Goal: Information Seeking & Learning: Learn about a topic

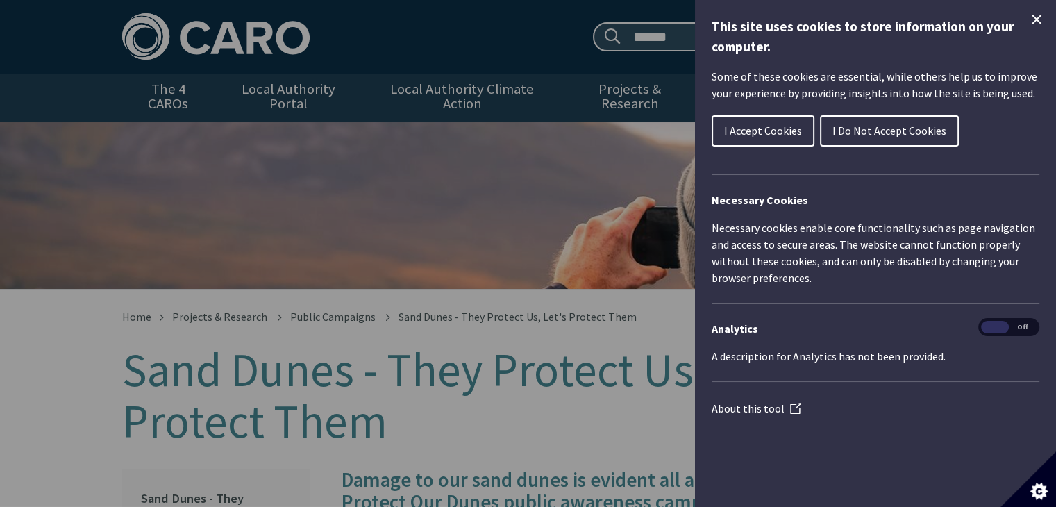
click at [335, 245] on div "Cookie preferences" at bounding box center [528, 253] width 1056 height 507
click at [766, 133] on span "I Accept Cookies" at bounding box center [763, 131] width 78 height 14
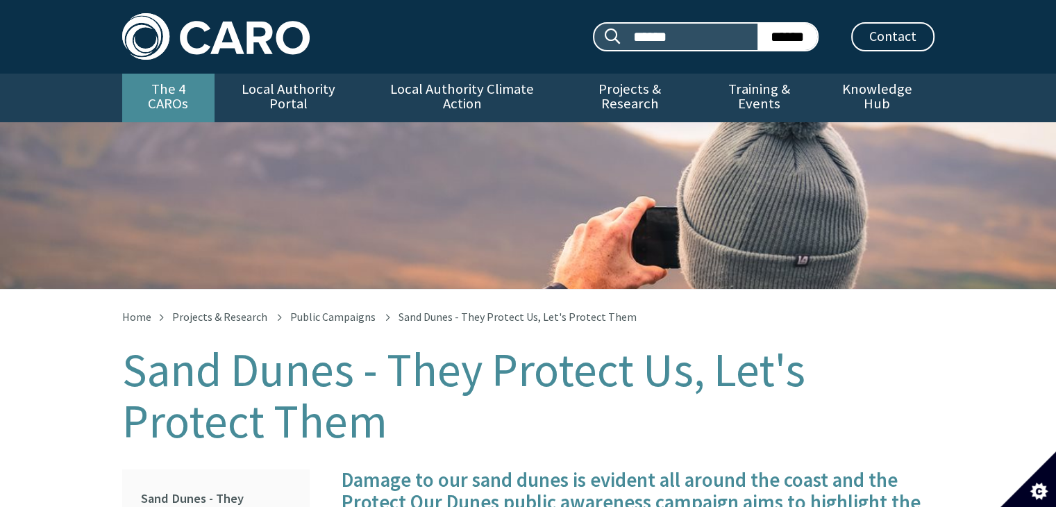
click at [169, 87] on link "The 4 CAROs" at bounding box center [168, 98] width 92 height 49
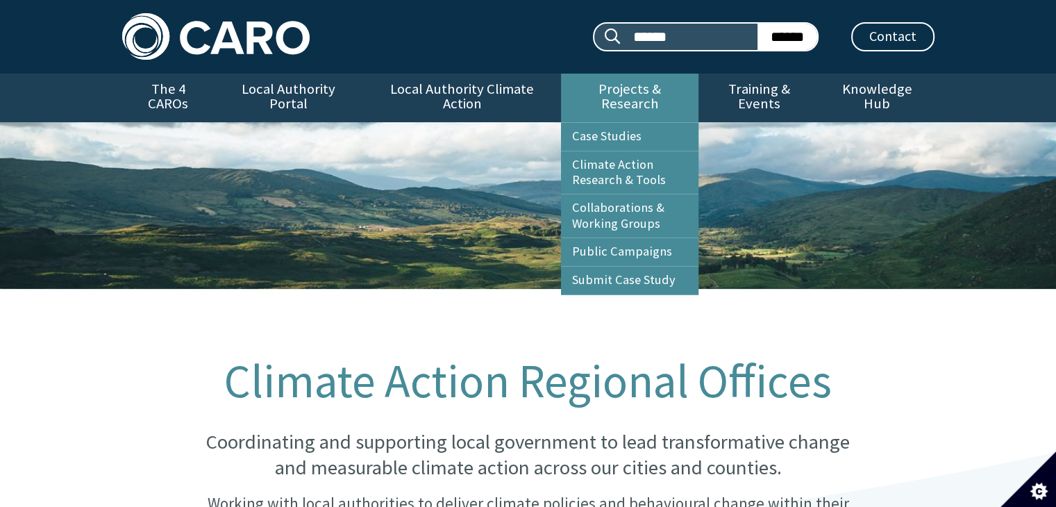
click at [624, 99] on link "Projects & Research" at bounding box center [629, 98] width 137 height 49
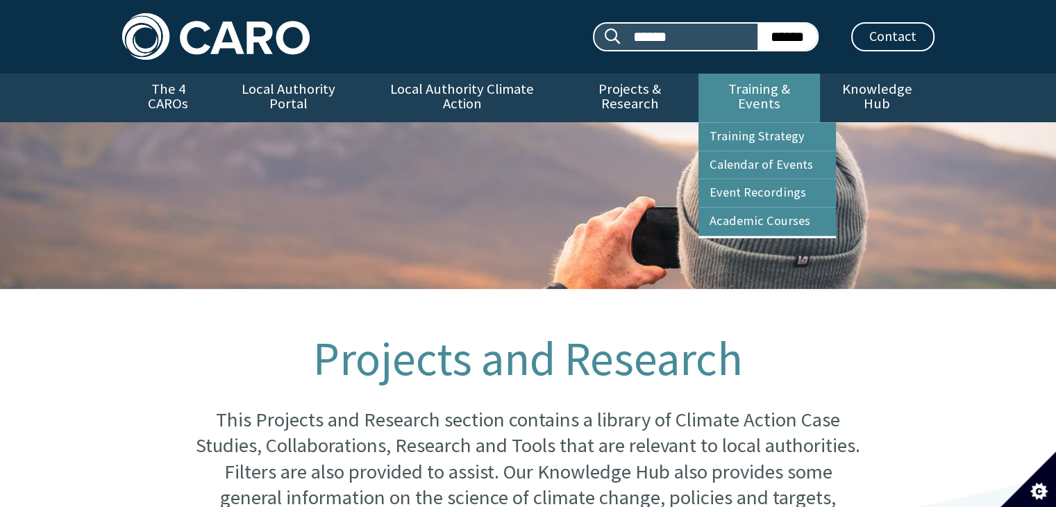
click at [780, 91] on link "Training & Events" at bounding box center [758, 98] width 121 height 49
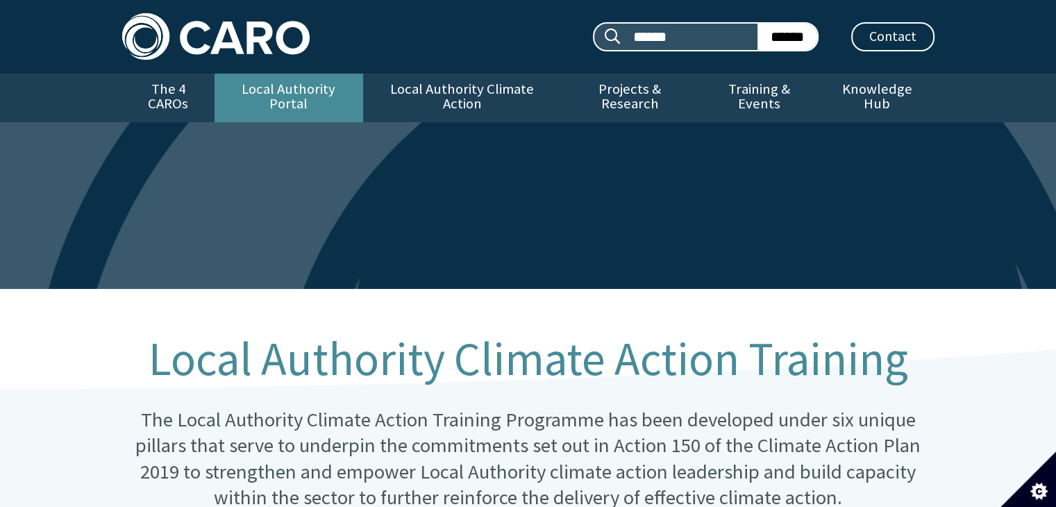
click at [277, 89] on link "Local Authority Portal" at bounding box center [288, 98] width 149 height 49
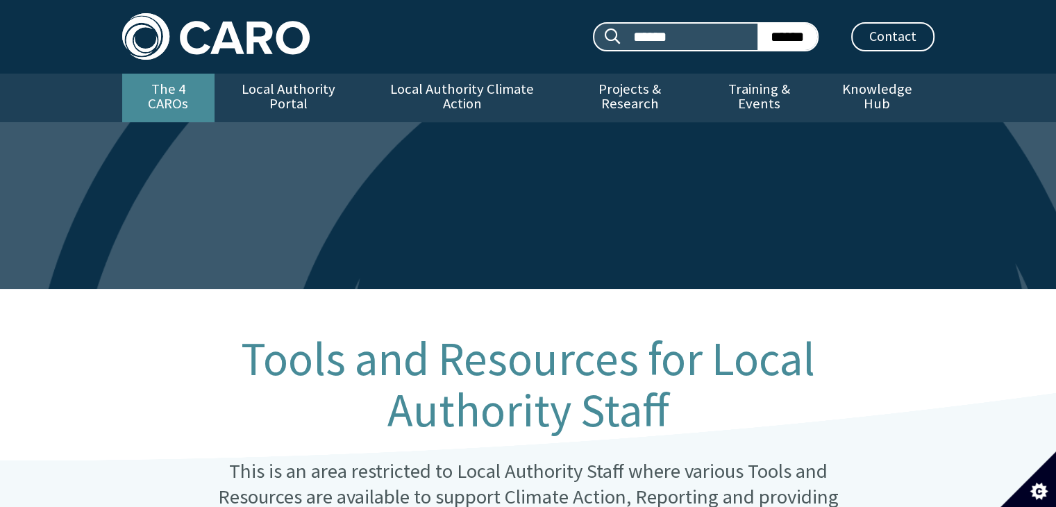
click at [166, 96] on link "The 4 CAROs" at bounding box center [168, 98] width 92 height 49
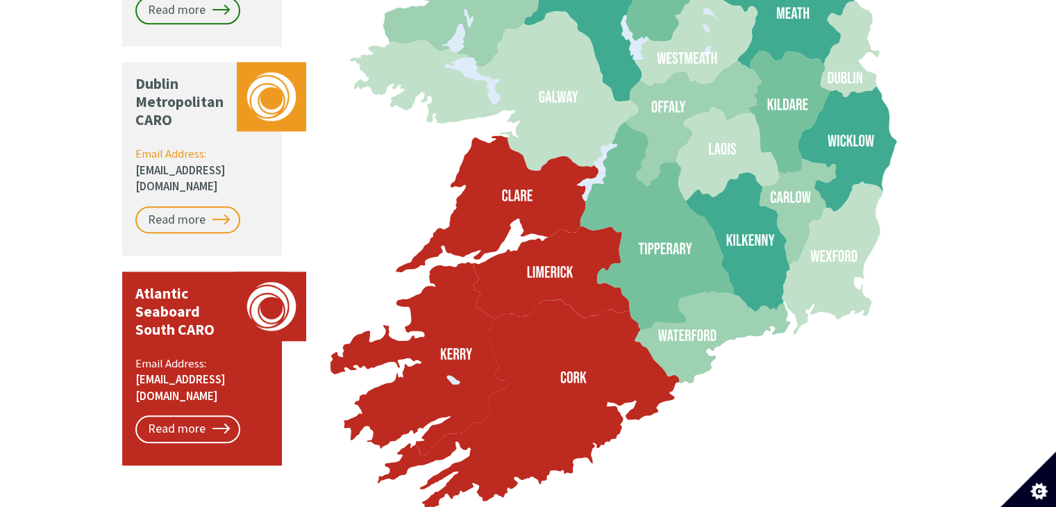
scroll to position [1527, 0]
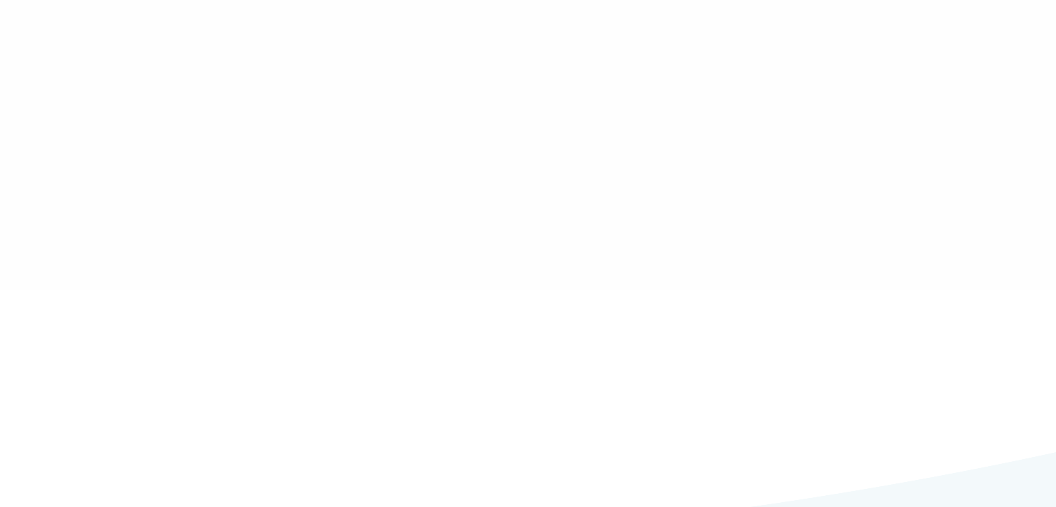
type input "******"
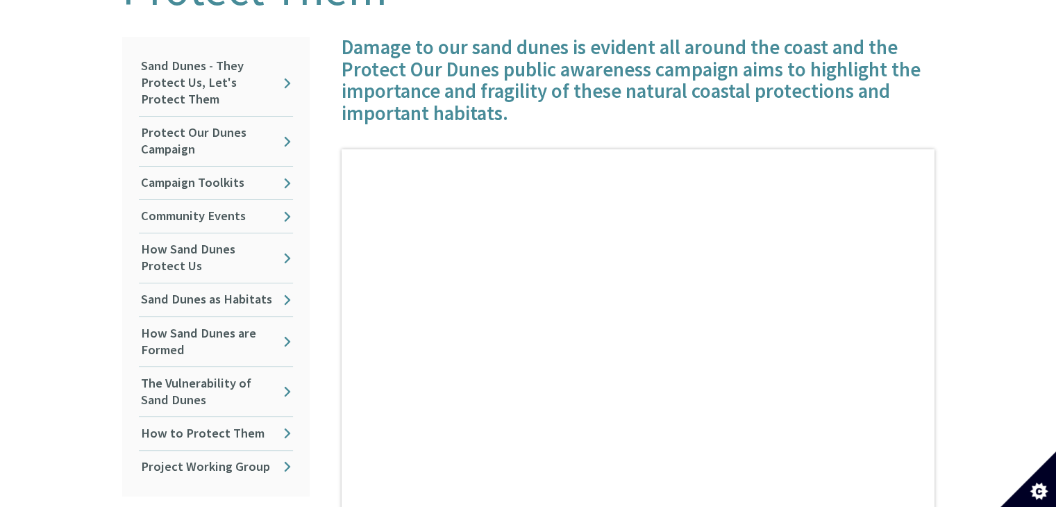
scroll to position [433, 0]
click at [291, 118] on link "Protect Our Dunes Campaign" at bounding box center [216, 140] width 154 height 49
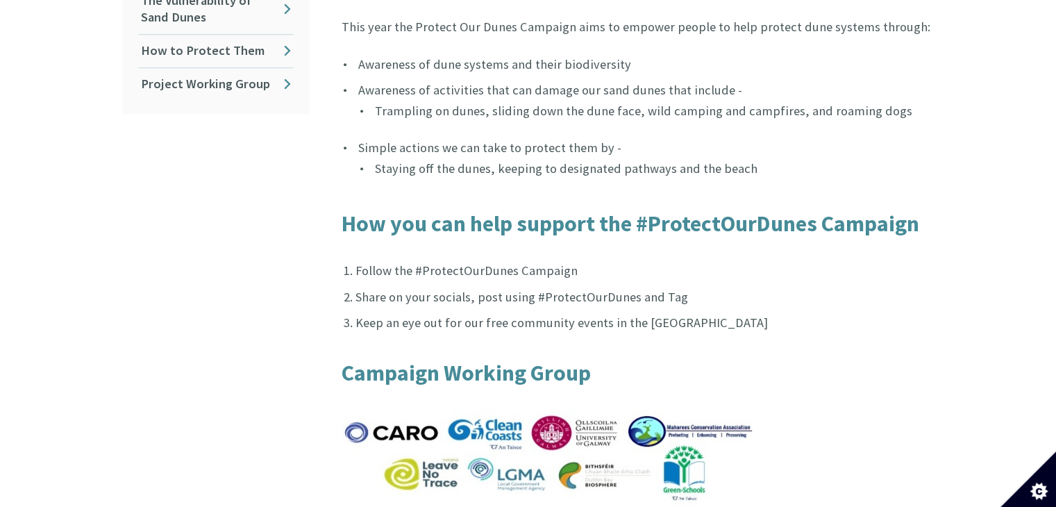
scroll to position [756, 0]
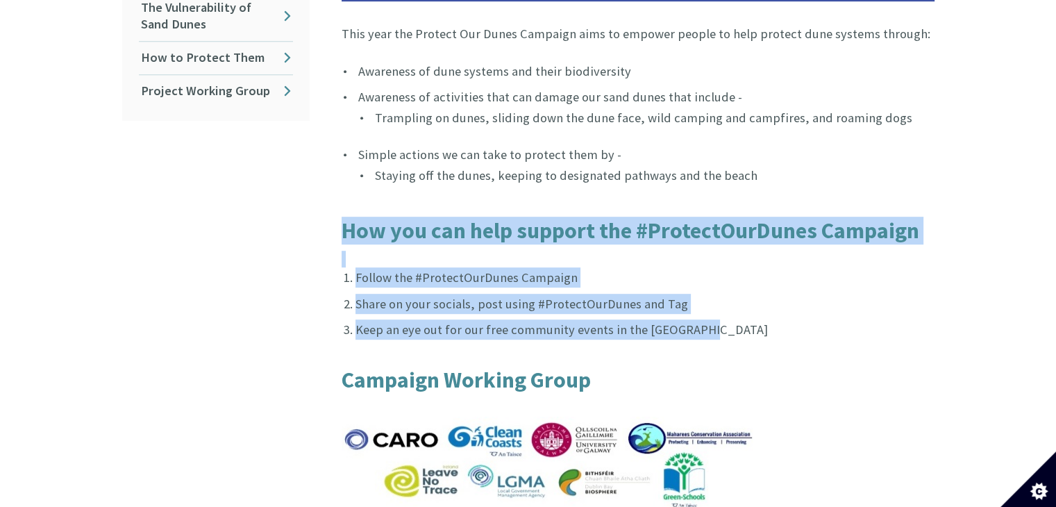
drag, startPoint x: 332, startPoint y: 213, endPoint x: 554, endPoint y: 292, distance: 235.7
click at [711, 320] on article "The ProtectOurDunes campaign started in 2021 as part of the inaugural World San…" at bounding box center [632, 116] width 604 height 911
copy article "How you can help support the #ProtectOurDunes Campaign Follow the #ProtectOurDu…"
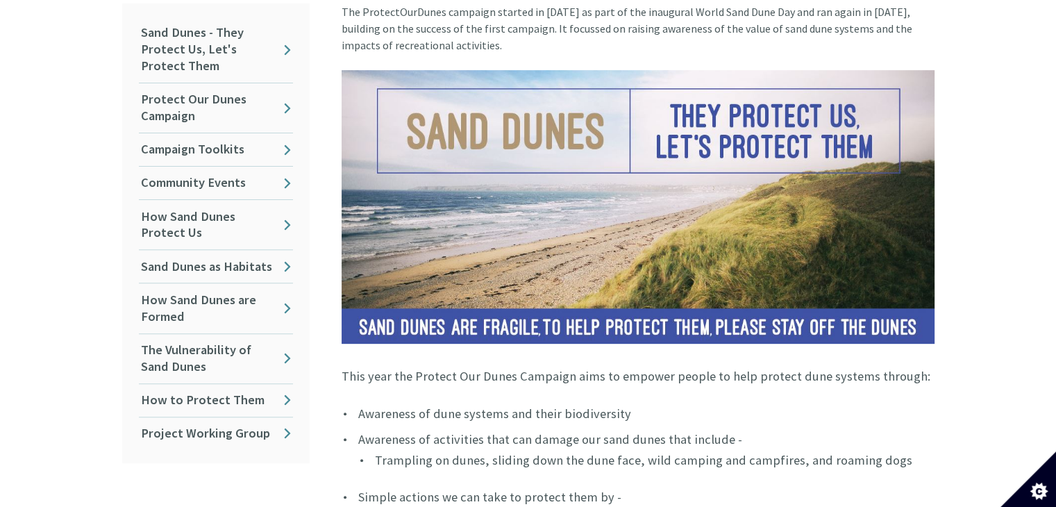
scroll to position [409, 0]
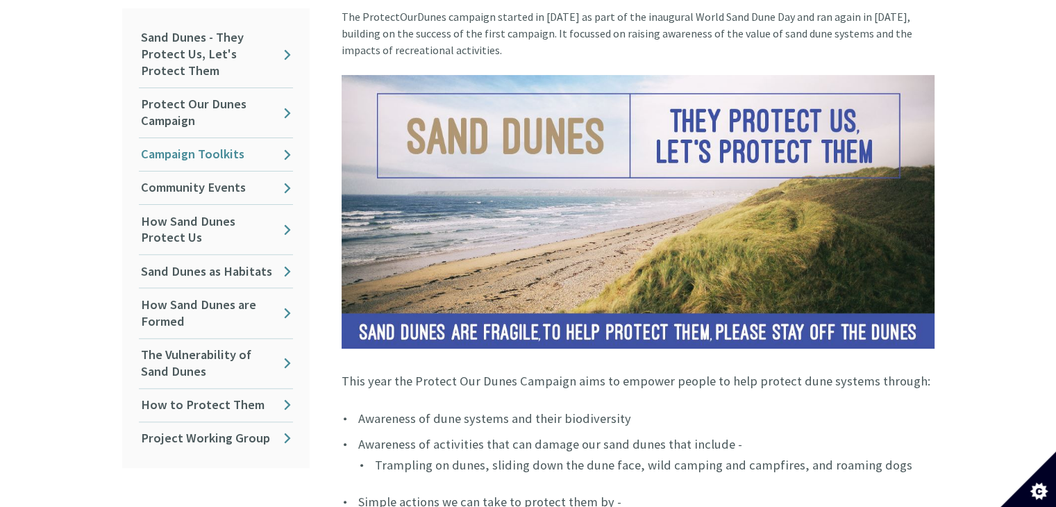
click at [272, 144] on link "Campaign Toolkits" at bounding box center [216, 154] width 154 height 33
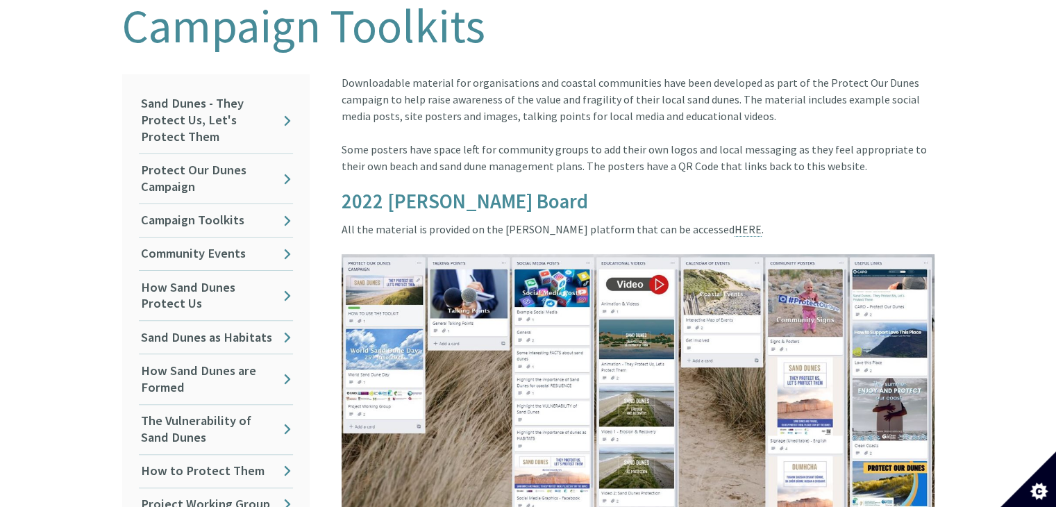
scroll to position [347, 0]
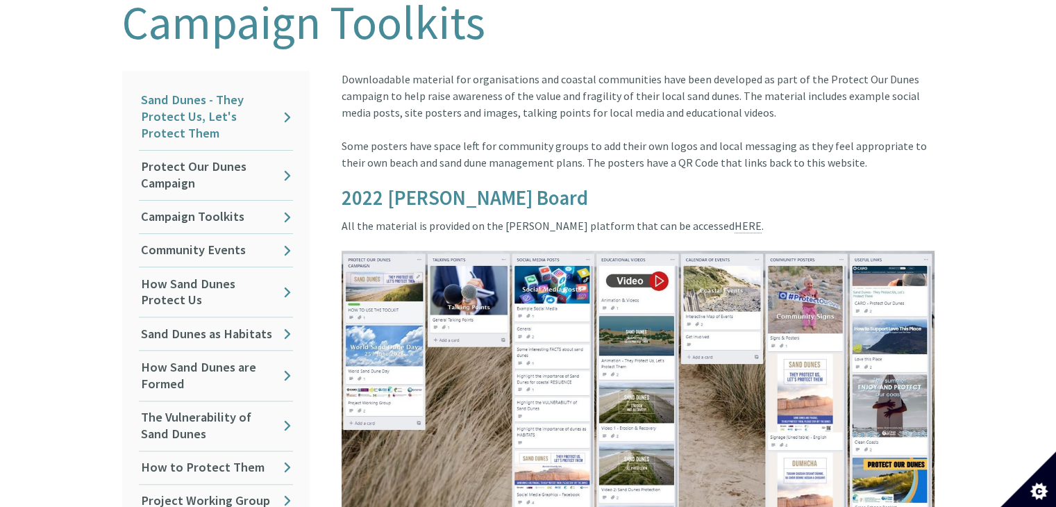
click at [270, 118] on link "Sand Dunes - They Protect Us, Let's Protect Them" at bounding box center [216, 117] width 154 height 66
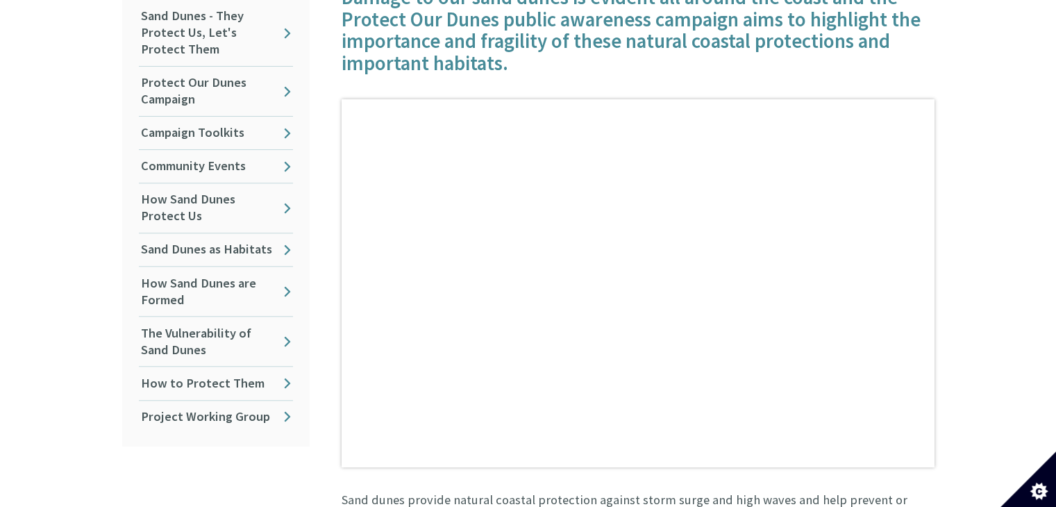
scroll to position [486, 0]
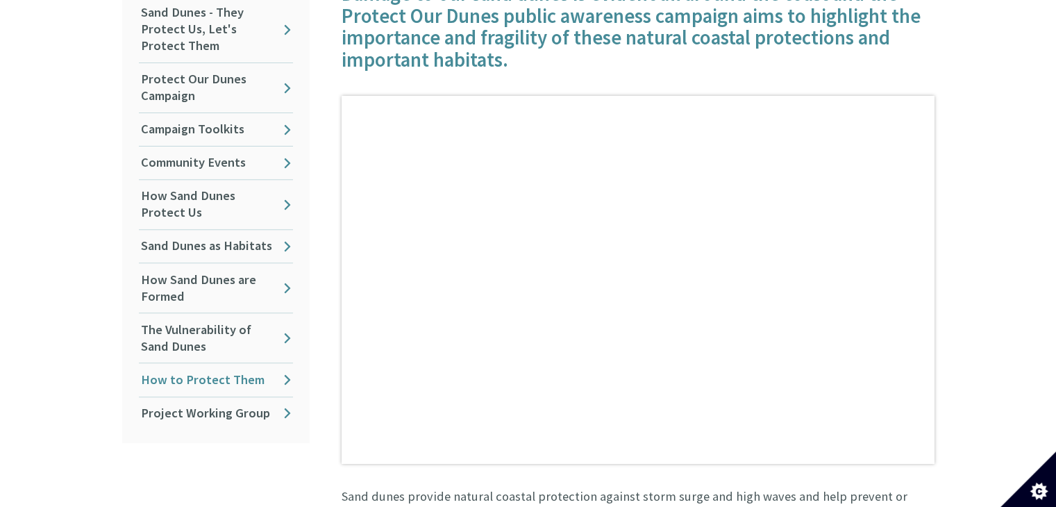
click at [250, 363] on link "How to Protect Them" at bounding box center [216, 379] width 154 height 33
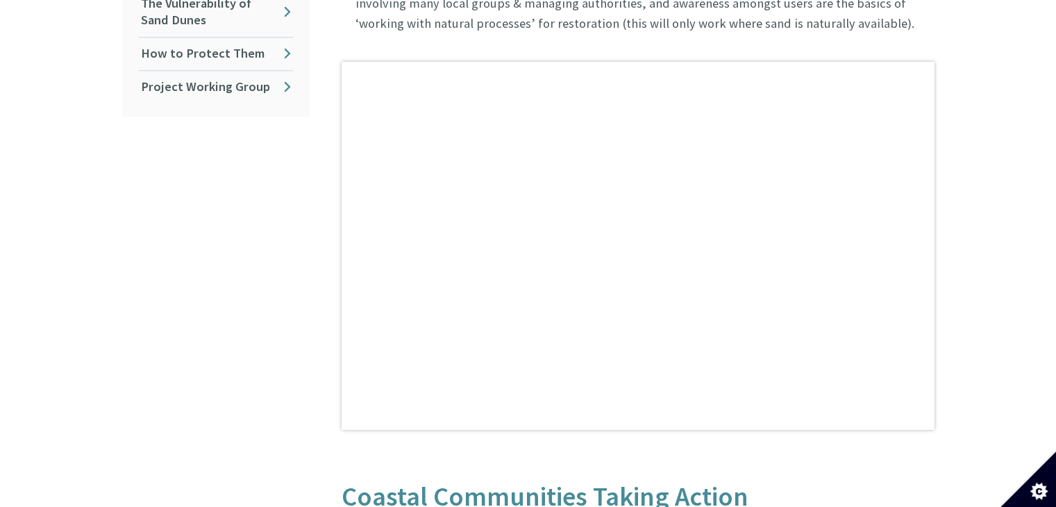
scroll to position [763, 0]
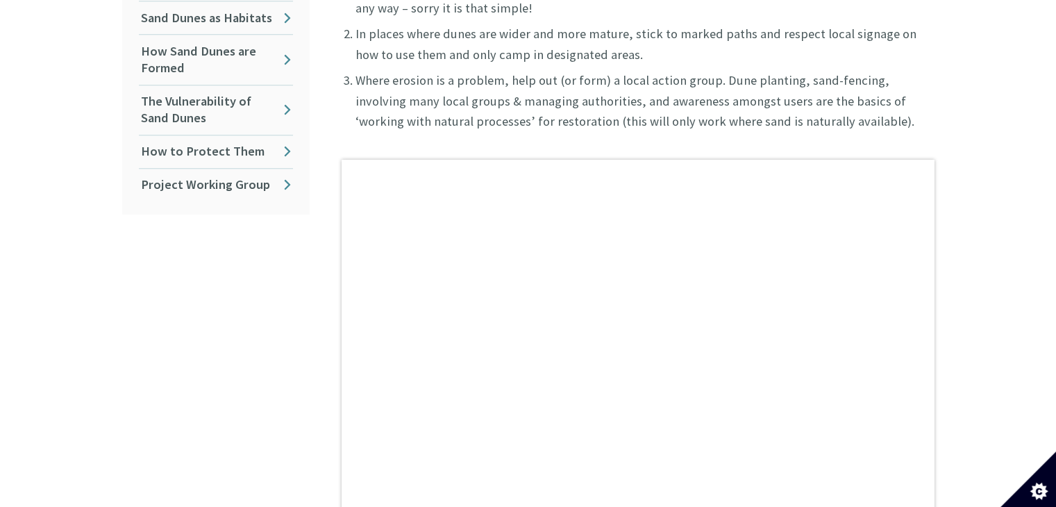
scroll to position [347, 0]
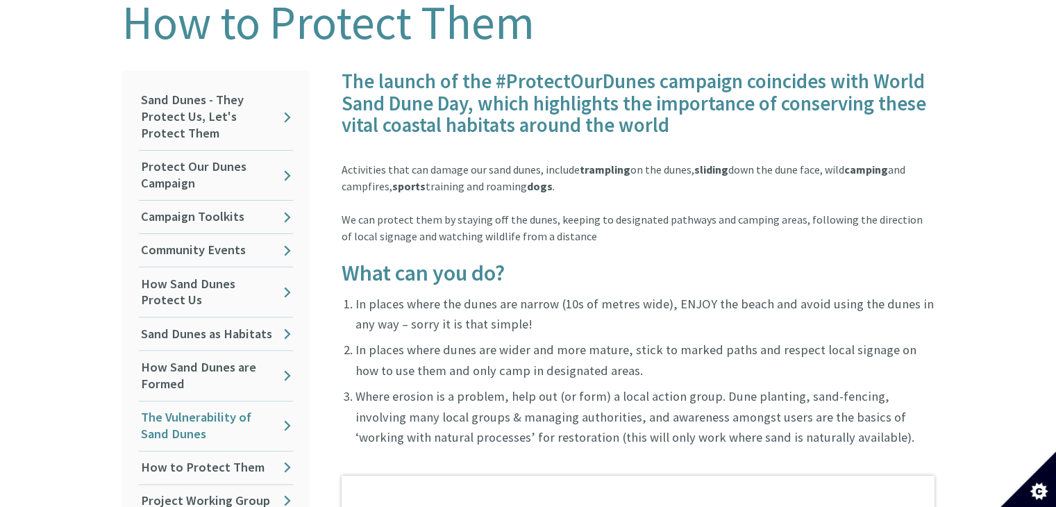
click at [233, 401] on link "The Vulnerability of Sand Dunes" at bounding box center [216, 425] width 154 height 49
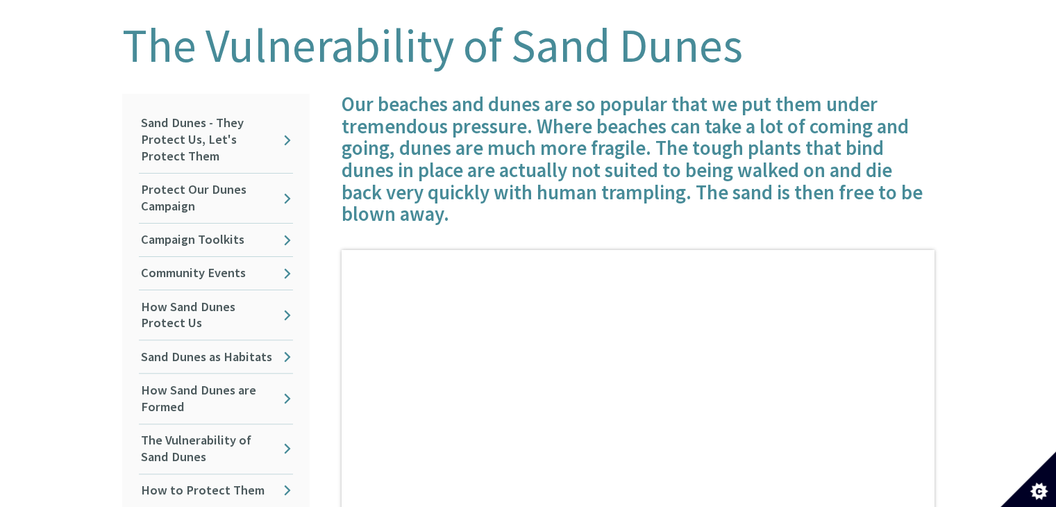
scroll to position [347, 0]
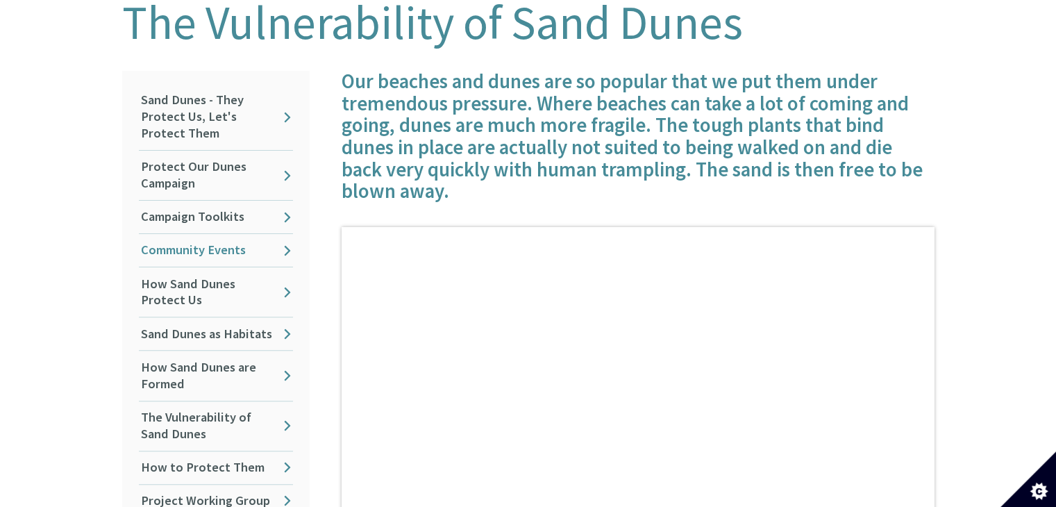
click at [217, 234] on link "Community Events" at bounding box center [216, 250] width 154 height 33
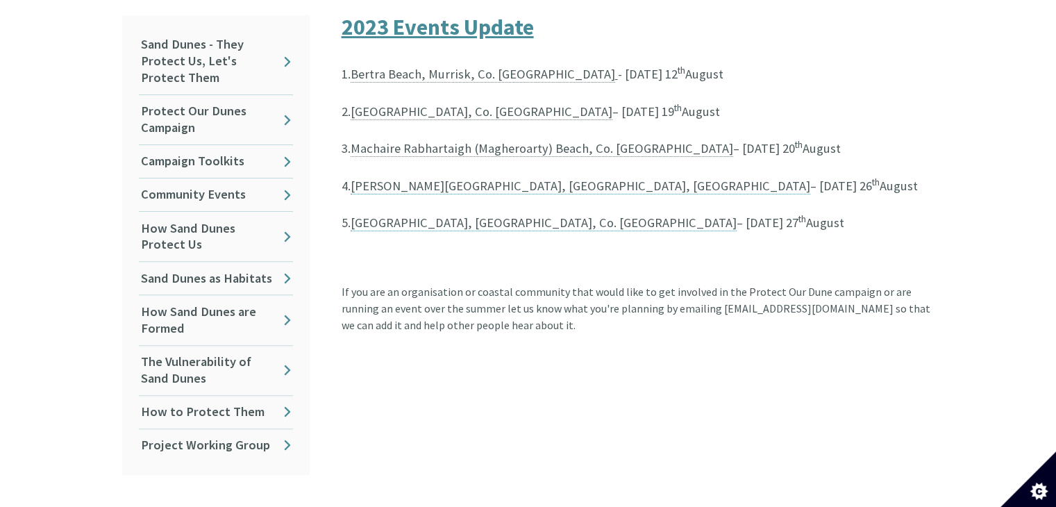
scroll to position [347, 0]
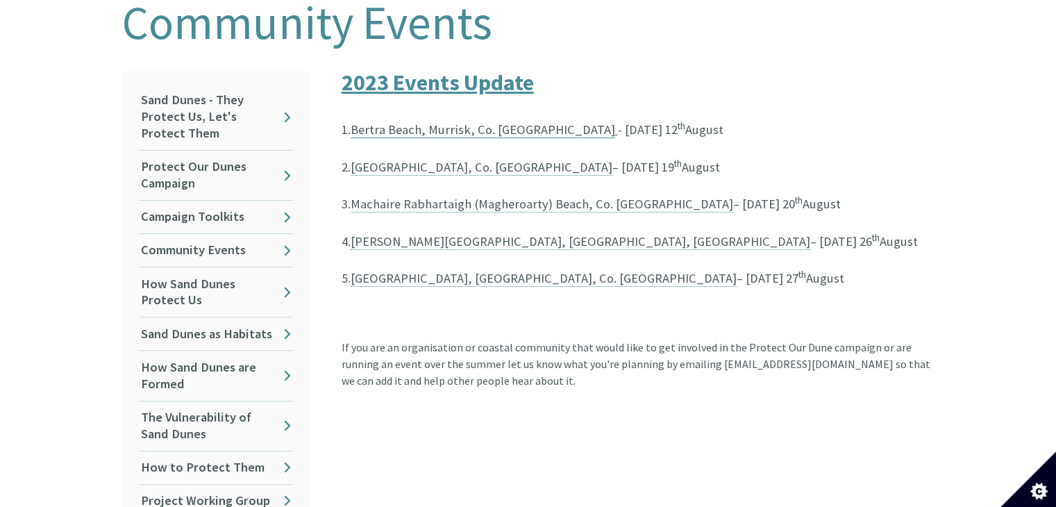
click at [487, 121] on link "Bertra Beach, Murrisk, Co. [GEOGRAPHIC_DATA]" at bounding box center [482, 129] width 264 height 17
click at [500, 233] on link "Grattan Beach, Salthill, Galway City" at bounding box center [579, 241] width 459 height 17
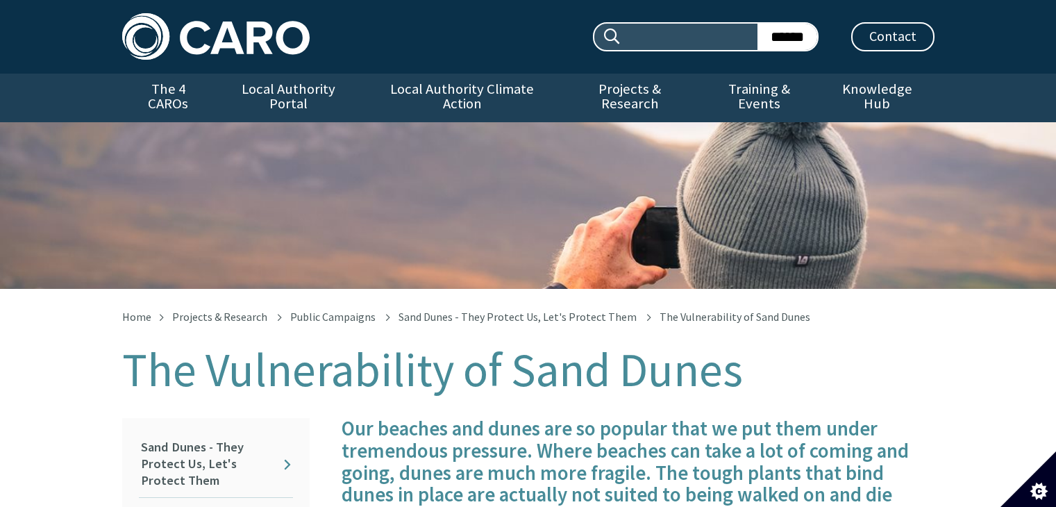
scroll to position [347, 0]
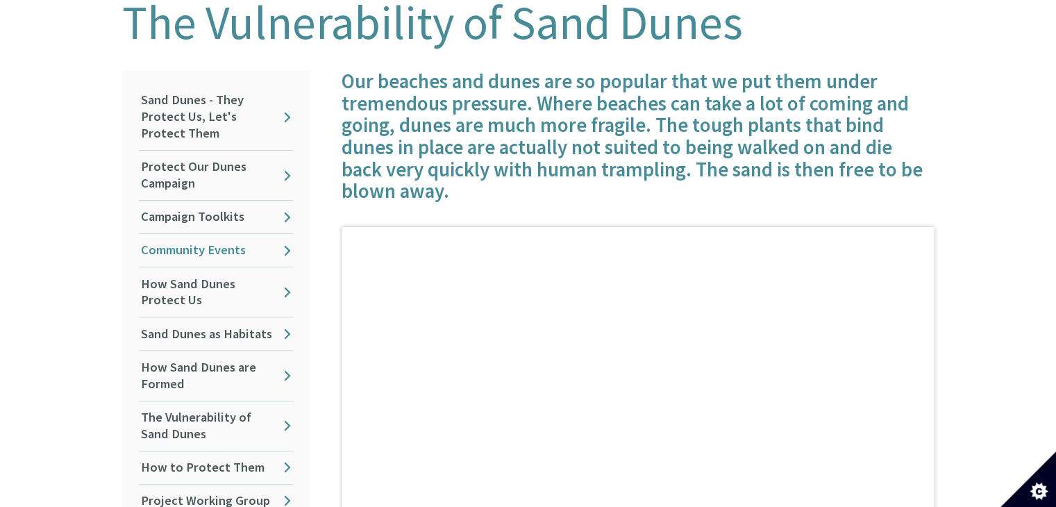
click at [228, 244] on link "Community Events" at bounding box center [216, 250] width 154 height 33
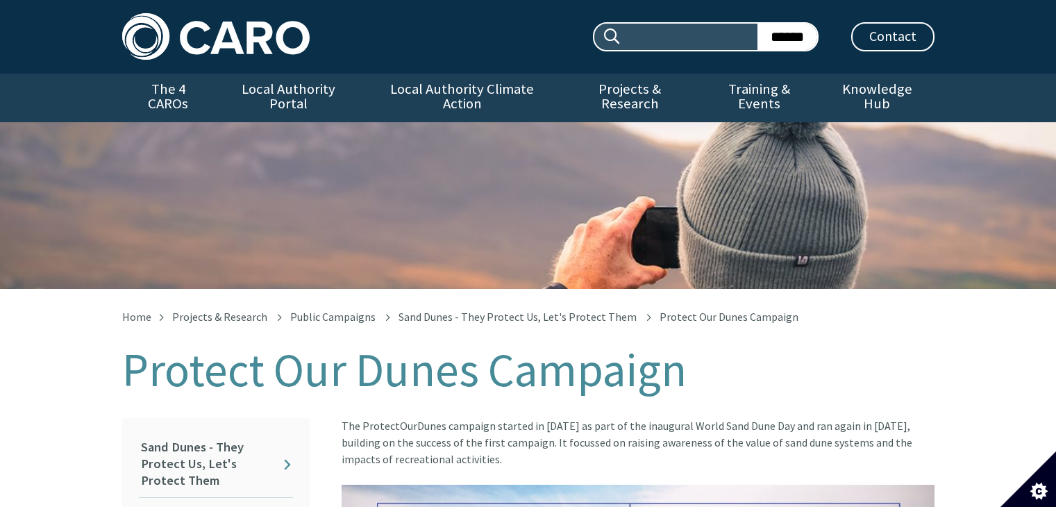
scroll to position [421, 0]
